Goal: Entertainment & Leisure: Consume media (video, audio)

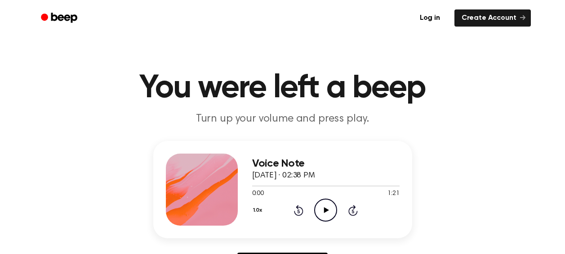
click at [326, 211] on icon "Play Audio" at bounding box center [325, 209] width 23 height 23
click at [326, 210] on icon at bounding box center [326, 210] width 5 height 6
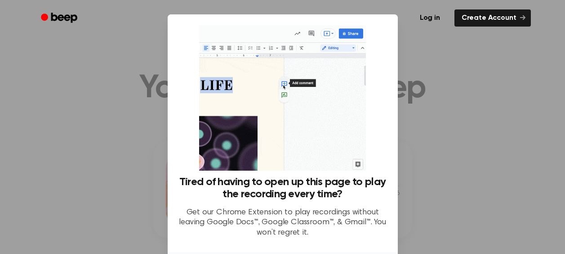
click at [480, 83] on div at bounding box center [282, 127] width 565 height 254
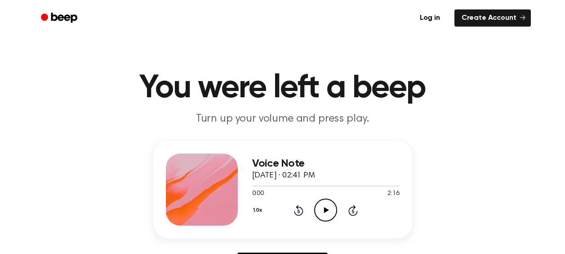
click at [331, 207] on icon "Play Audio" at bounding box center [325, 209] width 23 height 23
